Goal: Task Accomplishment & Management: Manage account settings

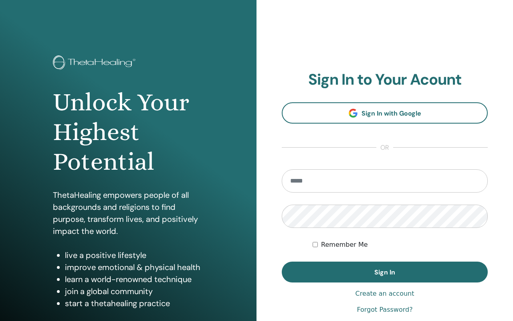
click at [322, 179] on input "email" at bounding box center [385, 180] width 206 height 23
type input "**********"
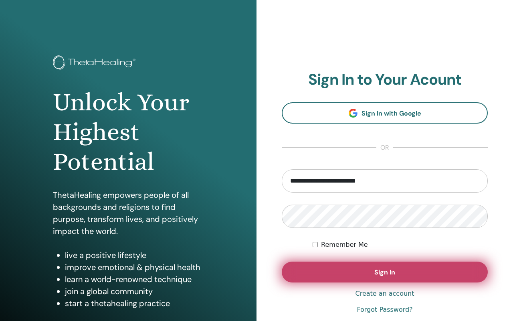
click at [361, 267] on button "Sign In" at bounding box center [385, 271] width 206 height 21
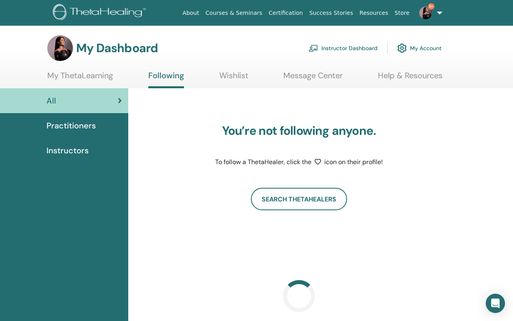
click at [347, 50] on link "Instructor Dashboard" at bounding box center [342, 48] width 69 height 18
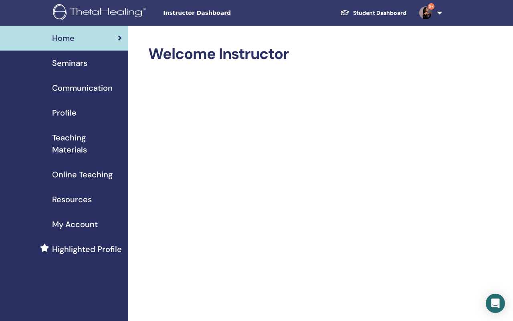
click at [83, 66] on span "Seminars" at bounding box center [69, 63] width 35 height 12
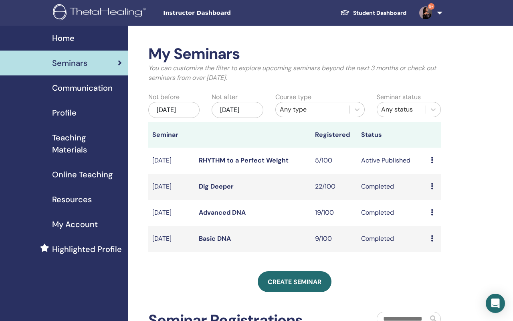
click at [434, 165] on div "Preview Edit Attendees Cancel" at bounding box center [434, 160] width 6 height 10
click at [436, 175] on link "Preview" at bounding box center [434, 175] width 23 height 8
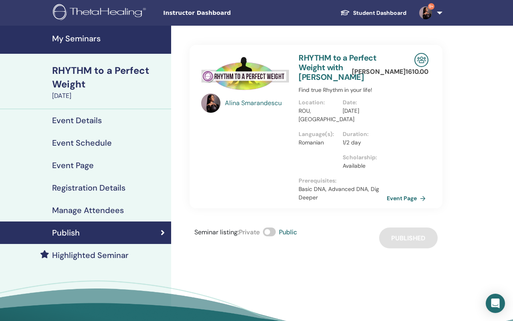
click at [97, 205] on h4 "Manage Attendees" at bounding box center [88, 210] width 72 height 10
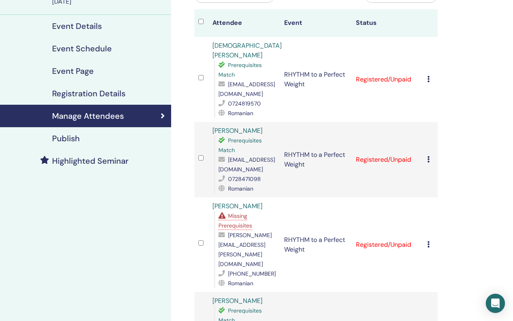
scroll to position [94, 0]
click at [103, 52] on h4 "Event Schedule" at bounding box center [82, 49] width 60 height 10
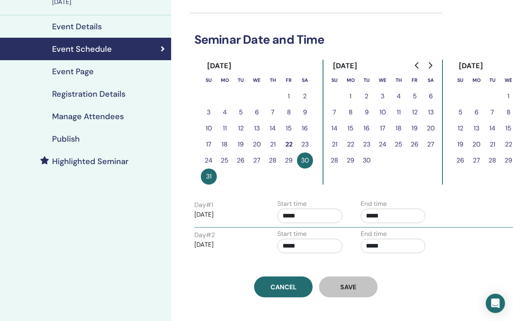
click at [108, 112] on h4 "Manage Attendees" at bounding box center [88, 116] width 72 height 10
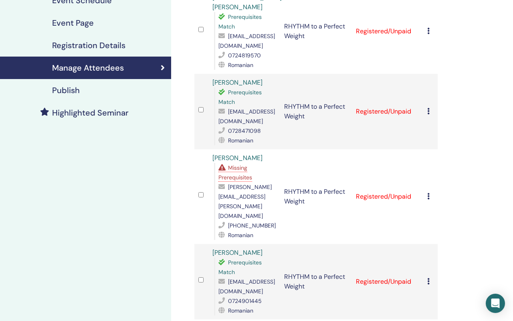
scroll to position [151, 0]
